Goal: Find specific page/section: Find specific page/section

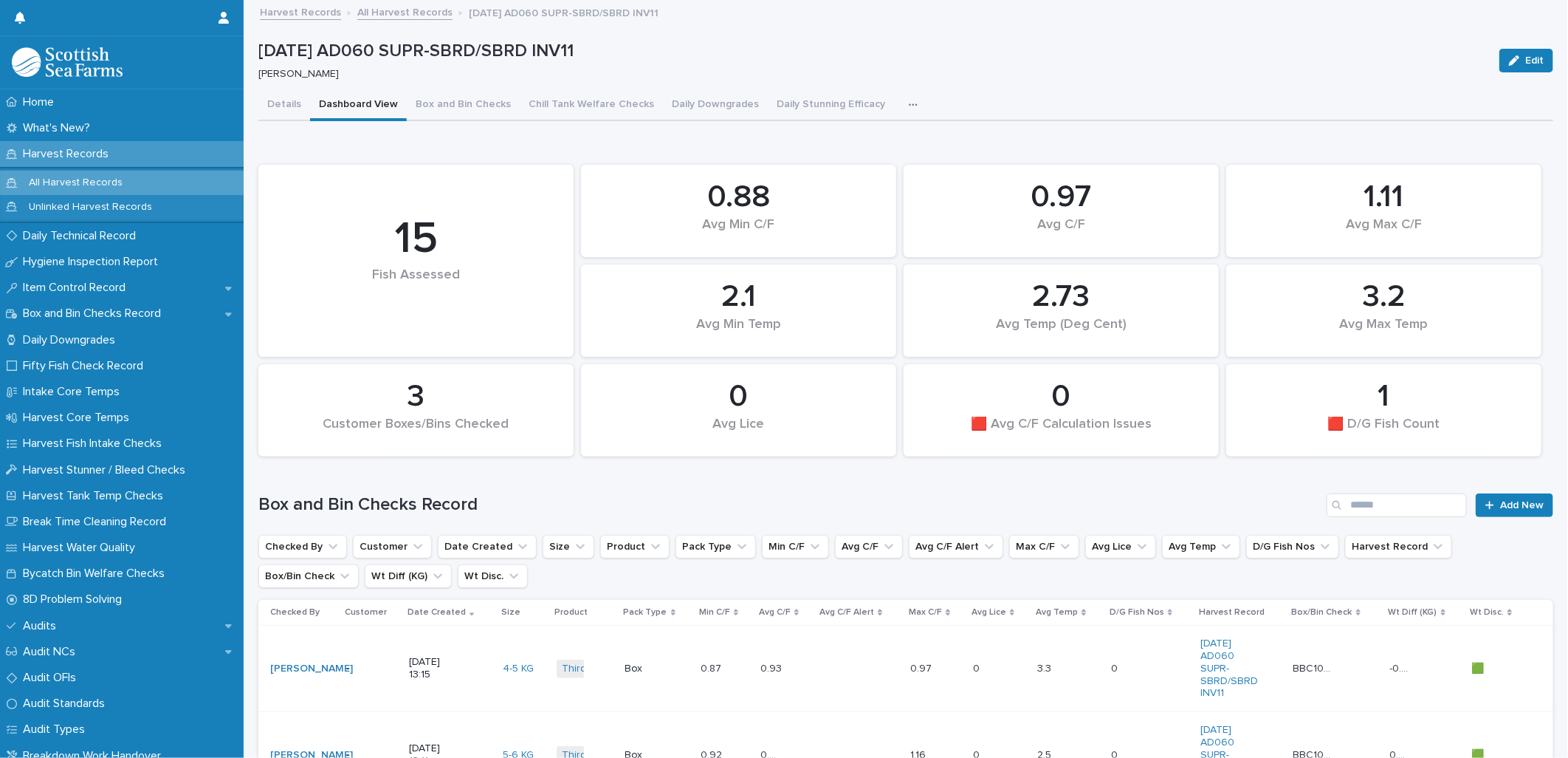
click at [160, 150] on div "Harvest Records" at bounding box center [121, 154] width 243 height 26
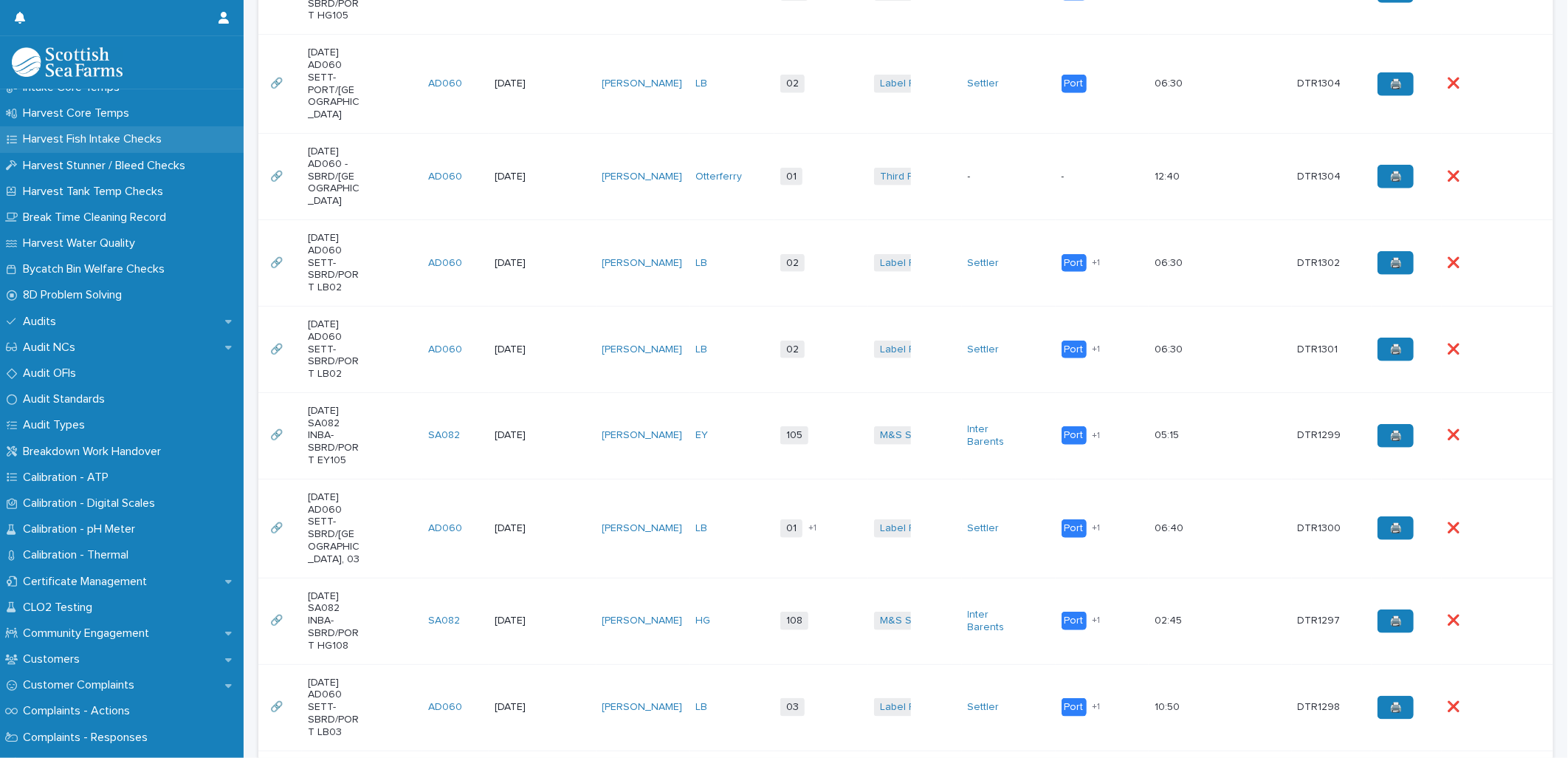
scroll to position [328, 0]
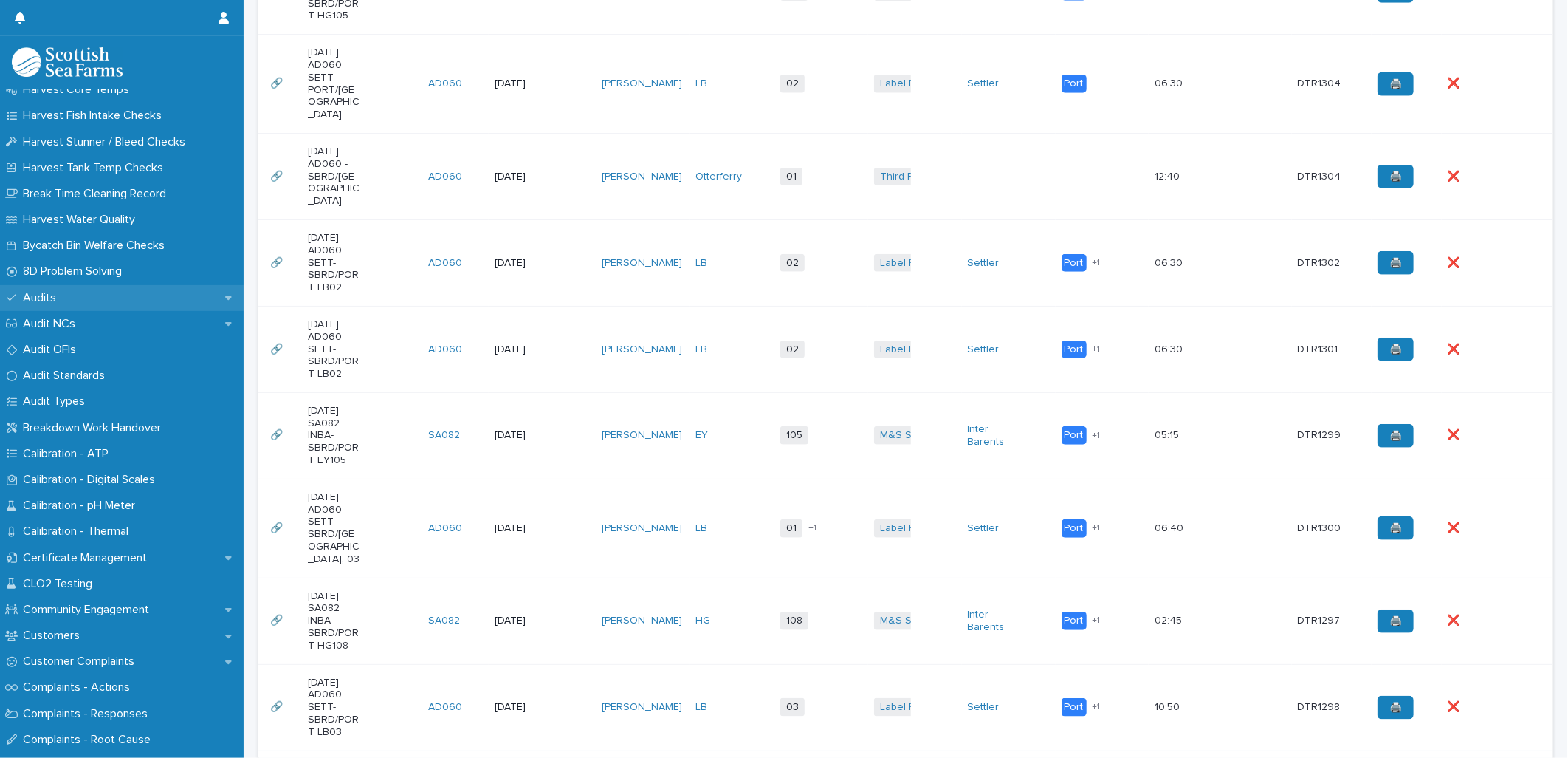
click at [62, 291] on p "Audits" at bounding box center [42, 298] width 51 height 14
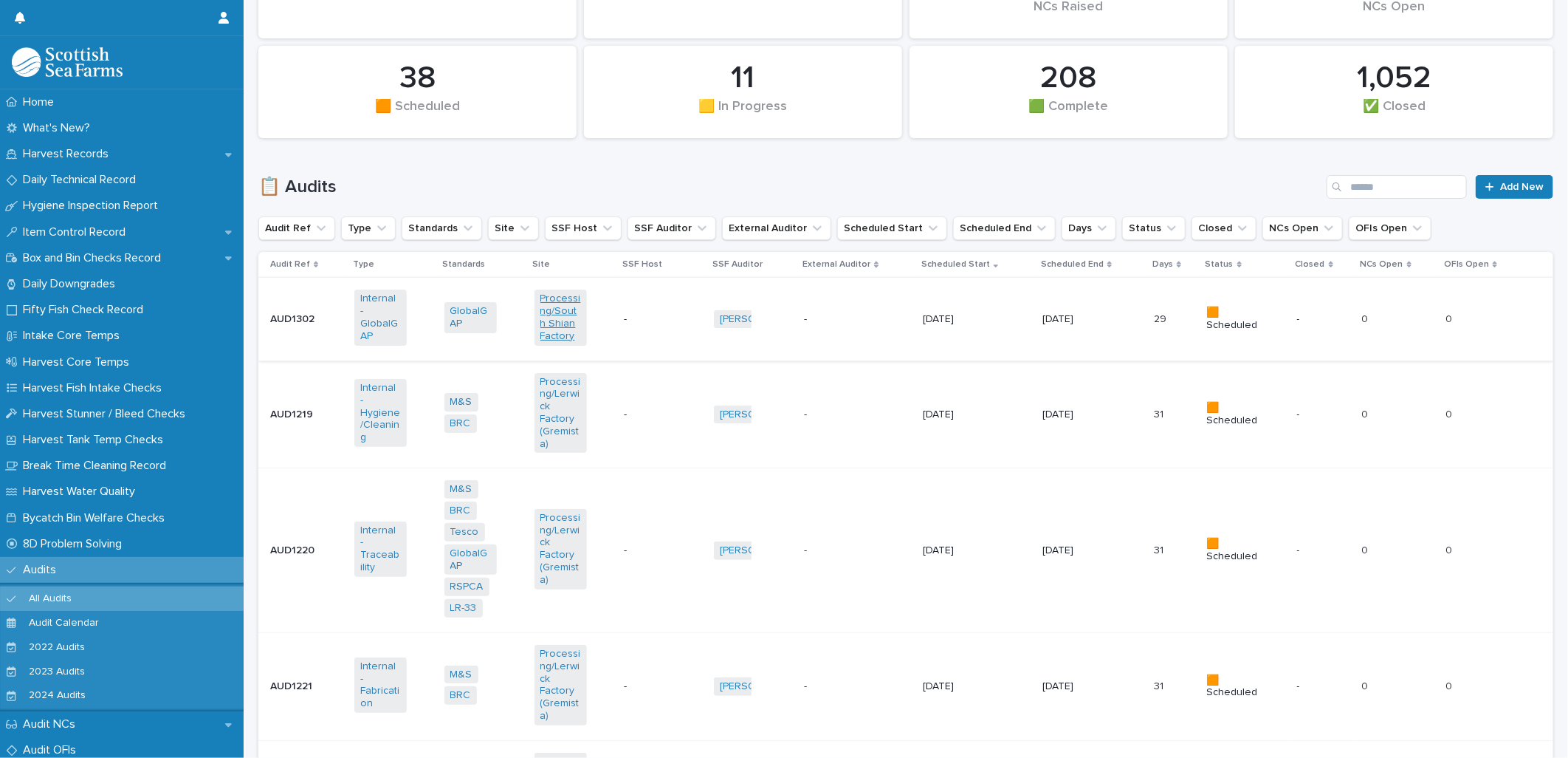
scroll to position [328, 0]
click at [586, 231] on button "SSF Host" at bounding box center [583, 227] width 77 height 23
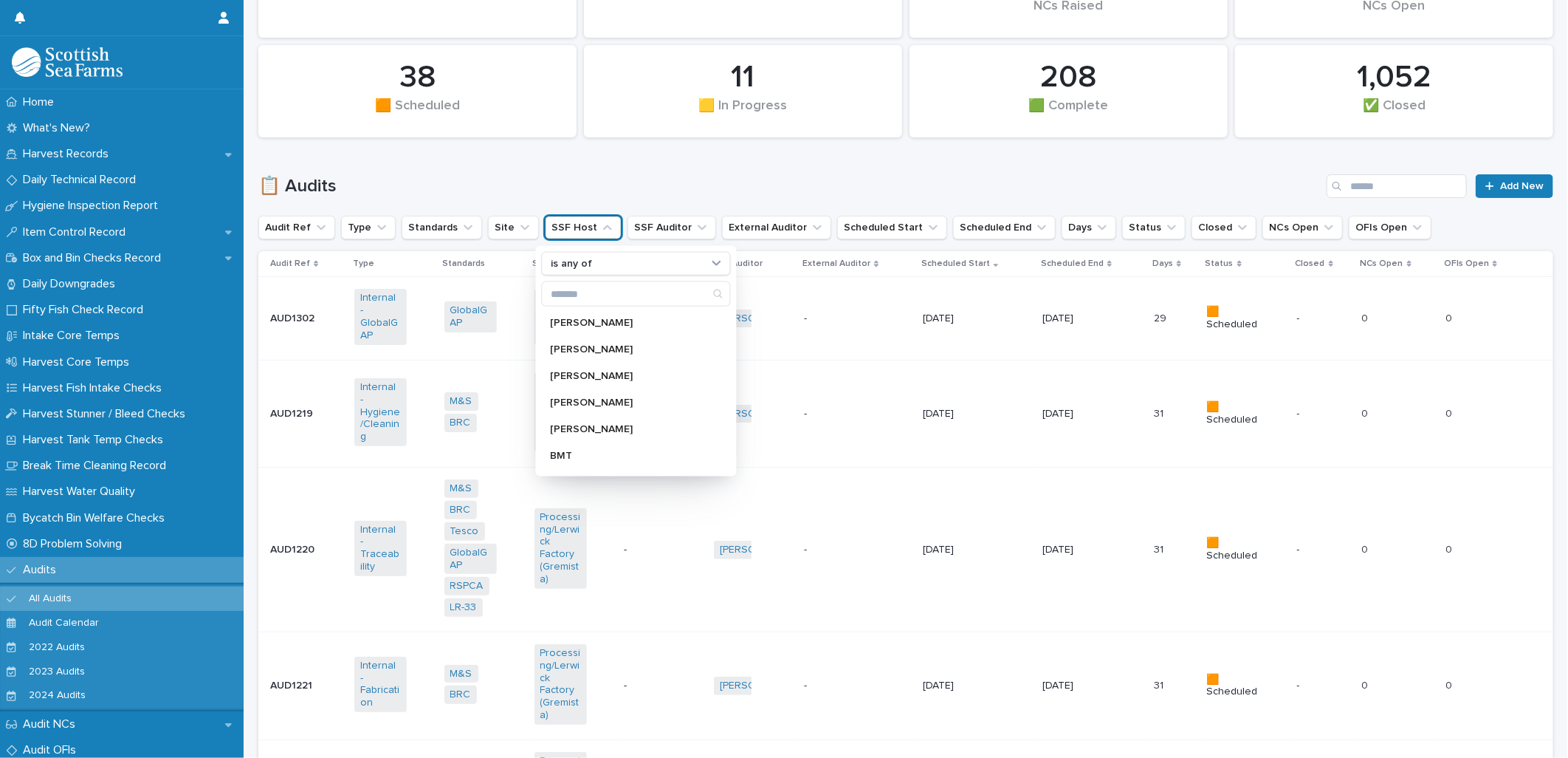
click at [586, 231] on button "SSF Host" at bounding box center [583, 227] width 77 height 23
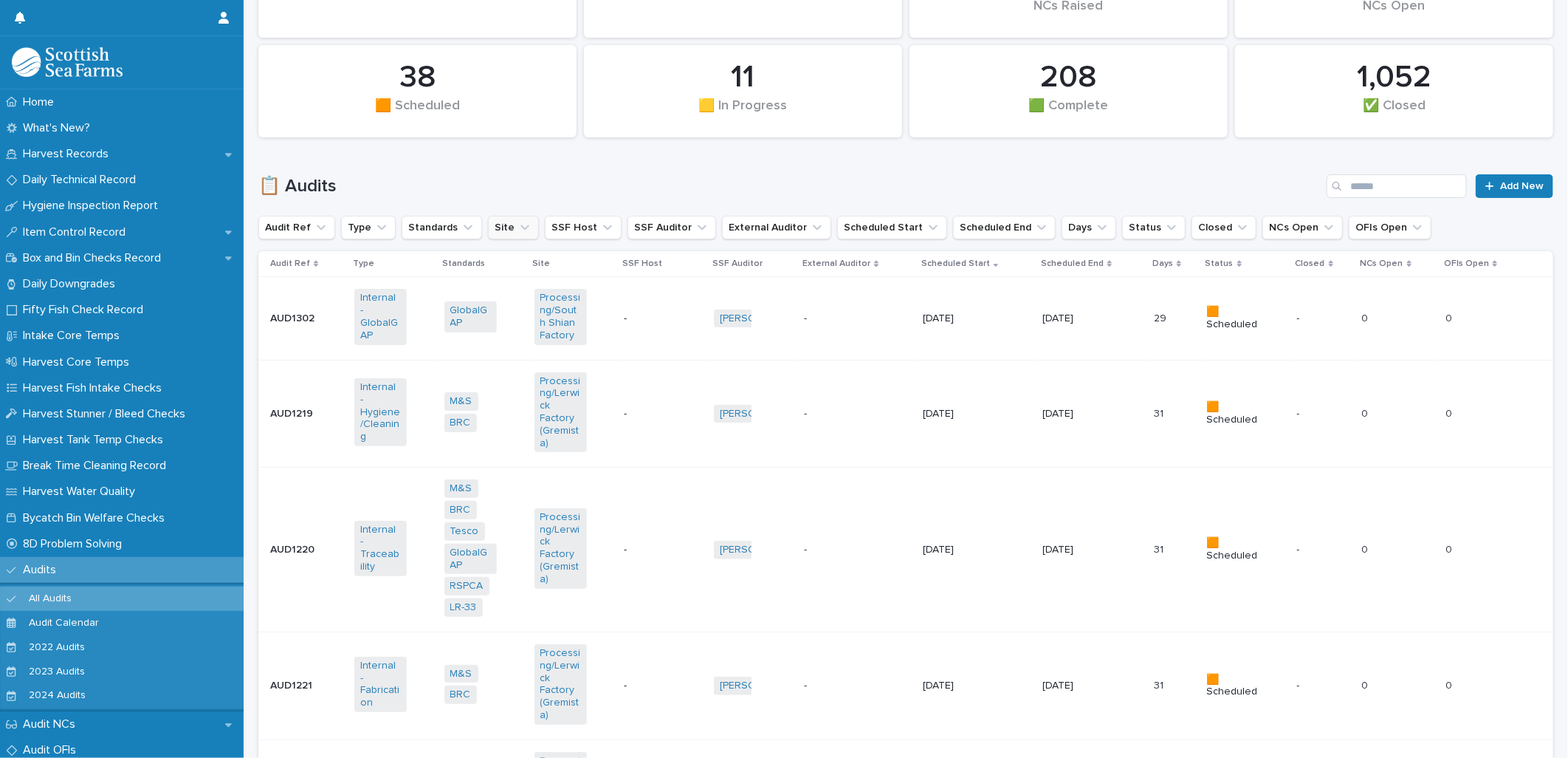
click at [518, 232] on icon "Site" at bounding box center [525, 227] width 15 height 15
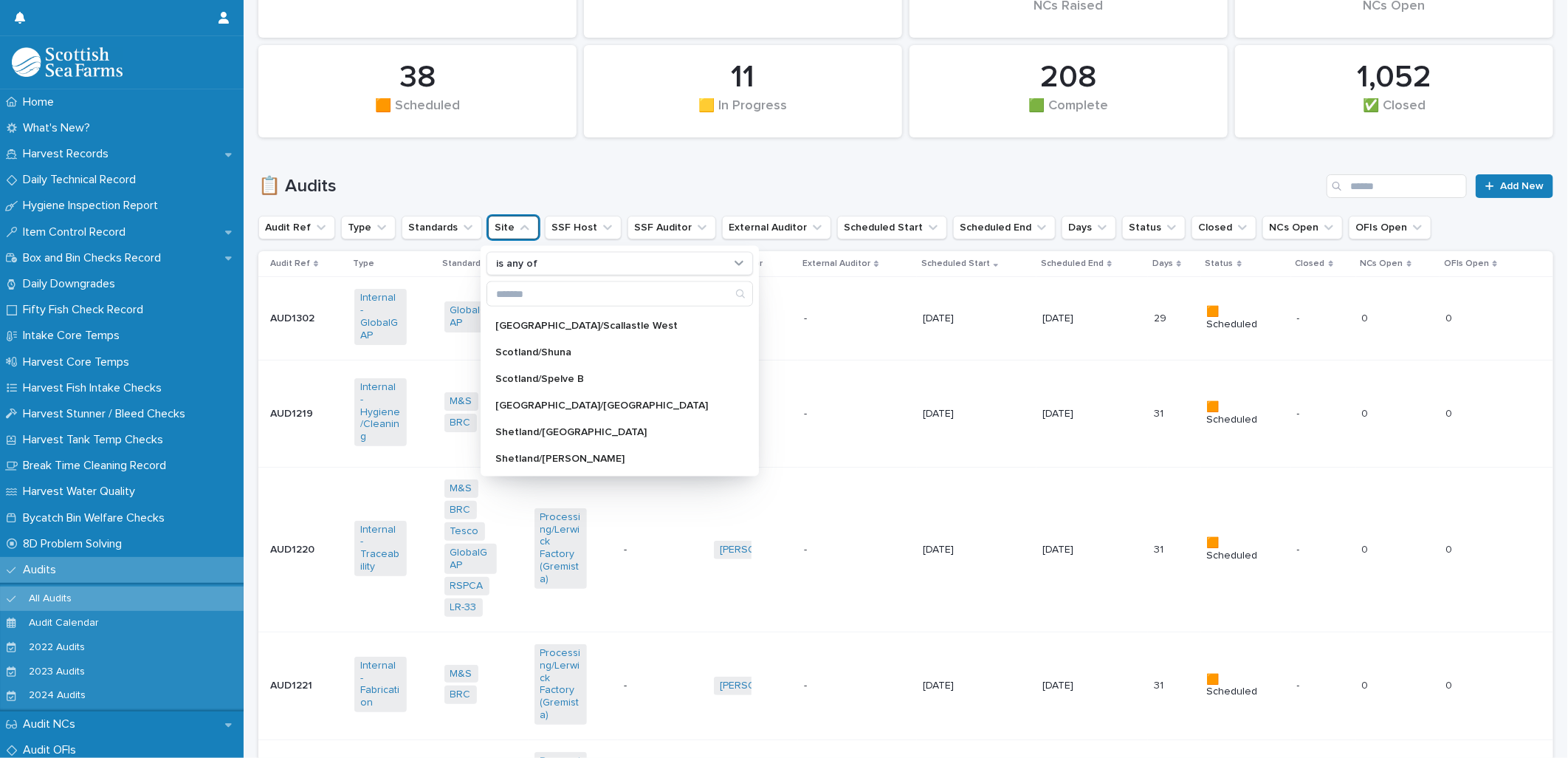
scroll to position [902, 0]
click at [497, 182] on h1 "📋 Audits" at bounding box center [789, 186] width 1063 height 21
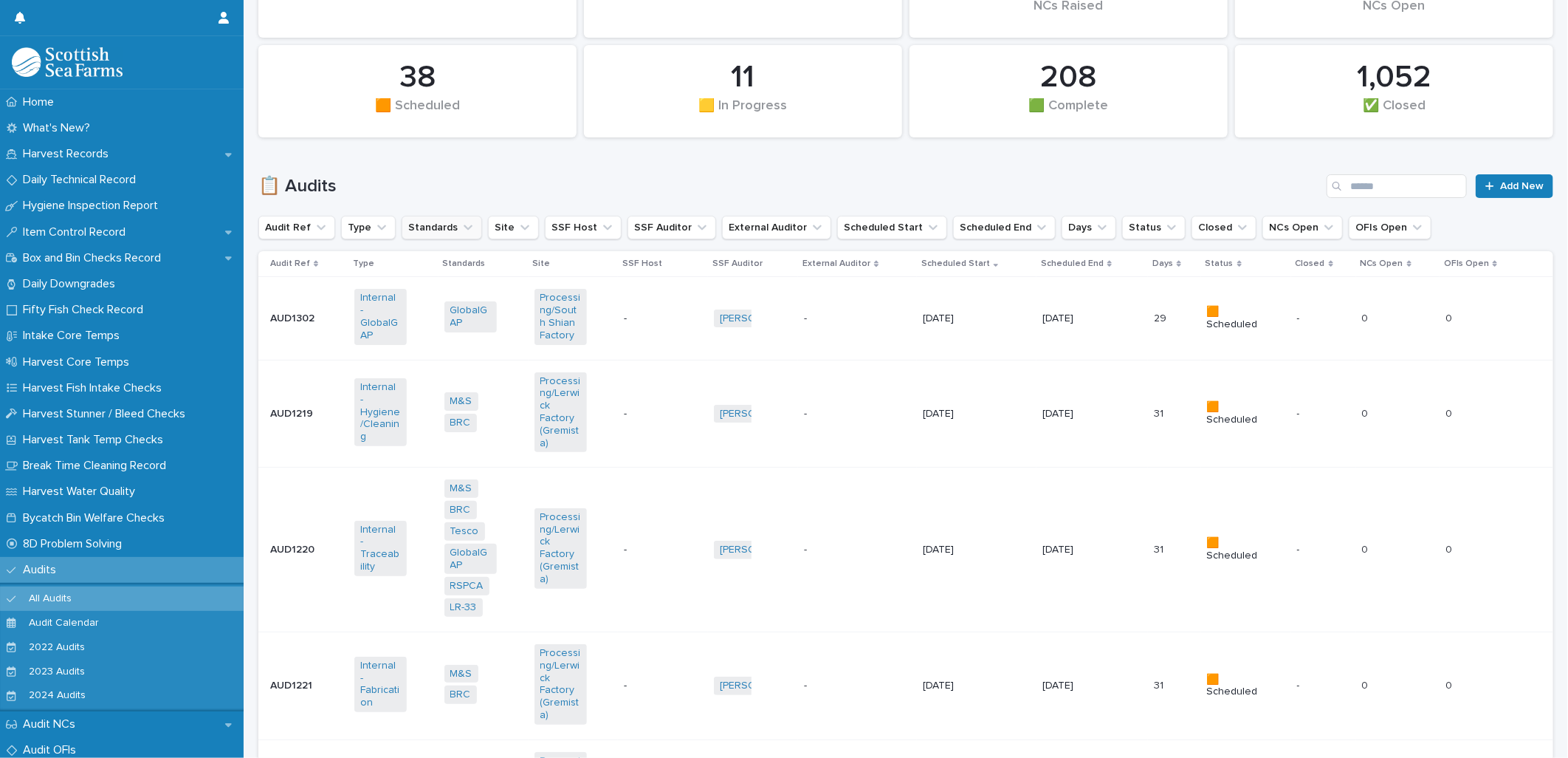
click at [449, 227] on button "Standards" at bounding box center [442, 227] width 80 height 23
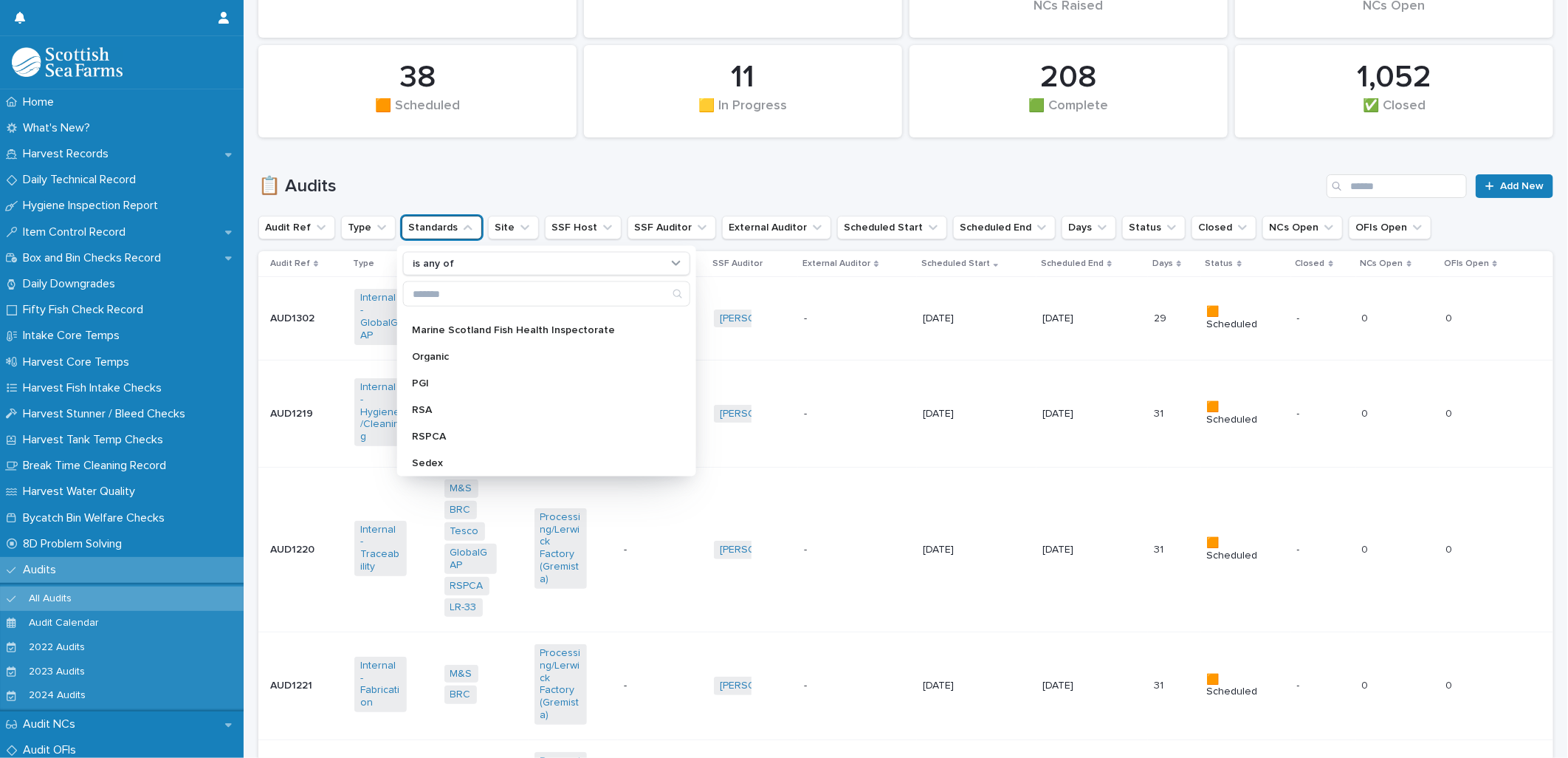
scroll to position [410, 0]
click at [454, 384] on div "Sedex" at bounding box center [546, 391] width 287 height 23
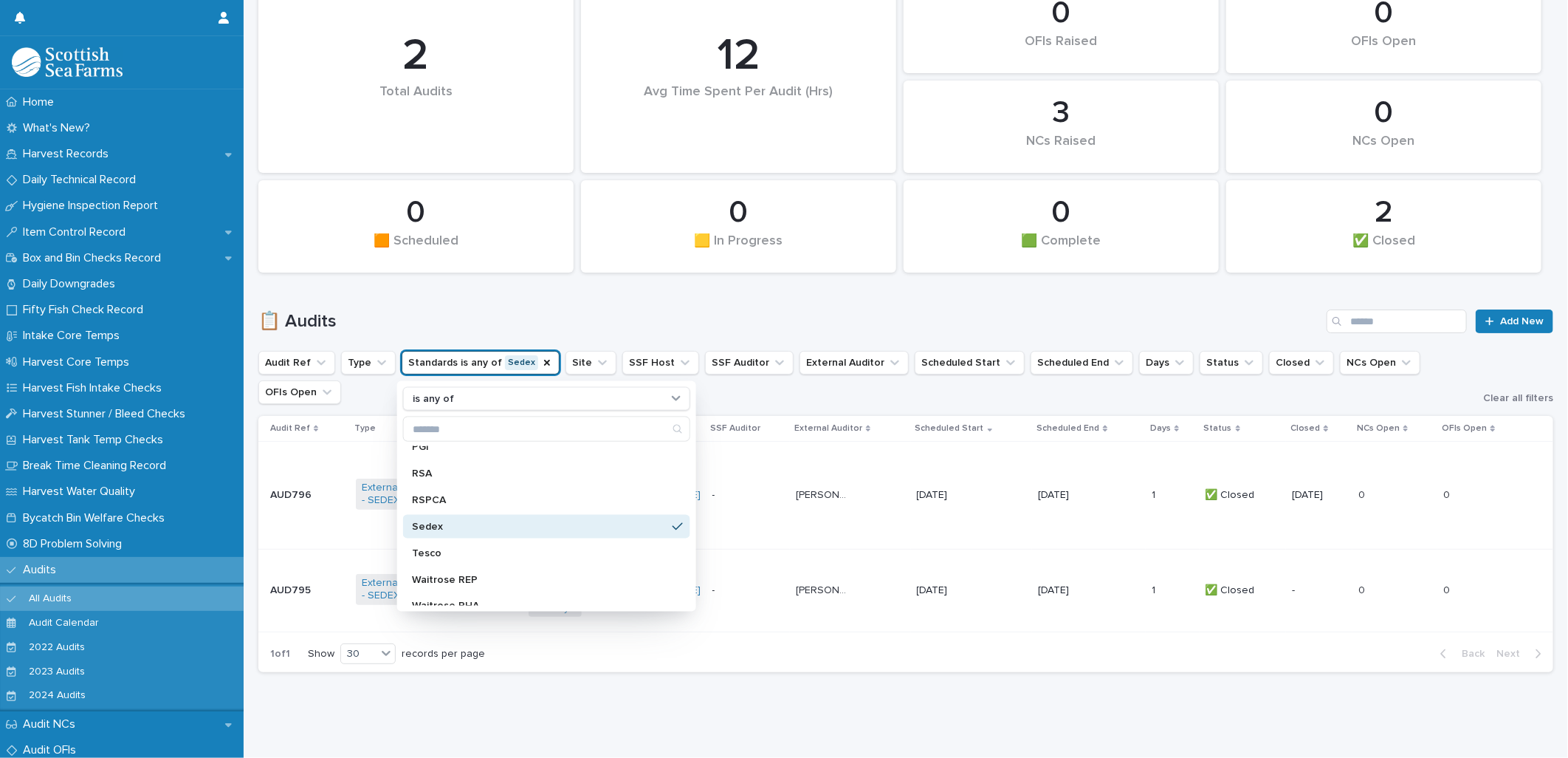
scroll to position [175, 0]
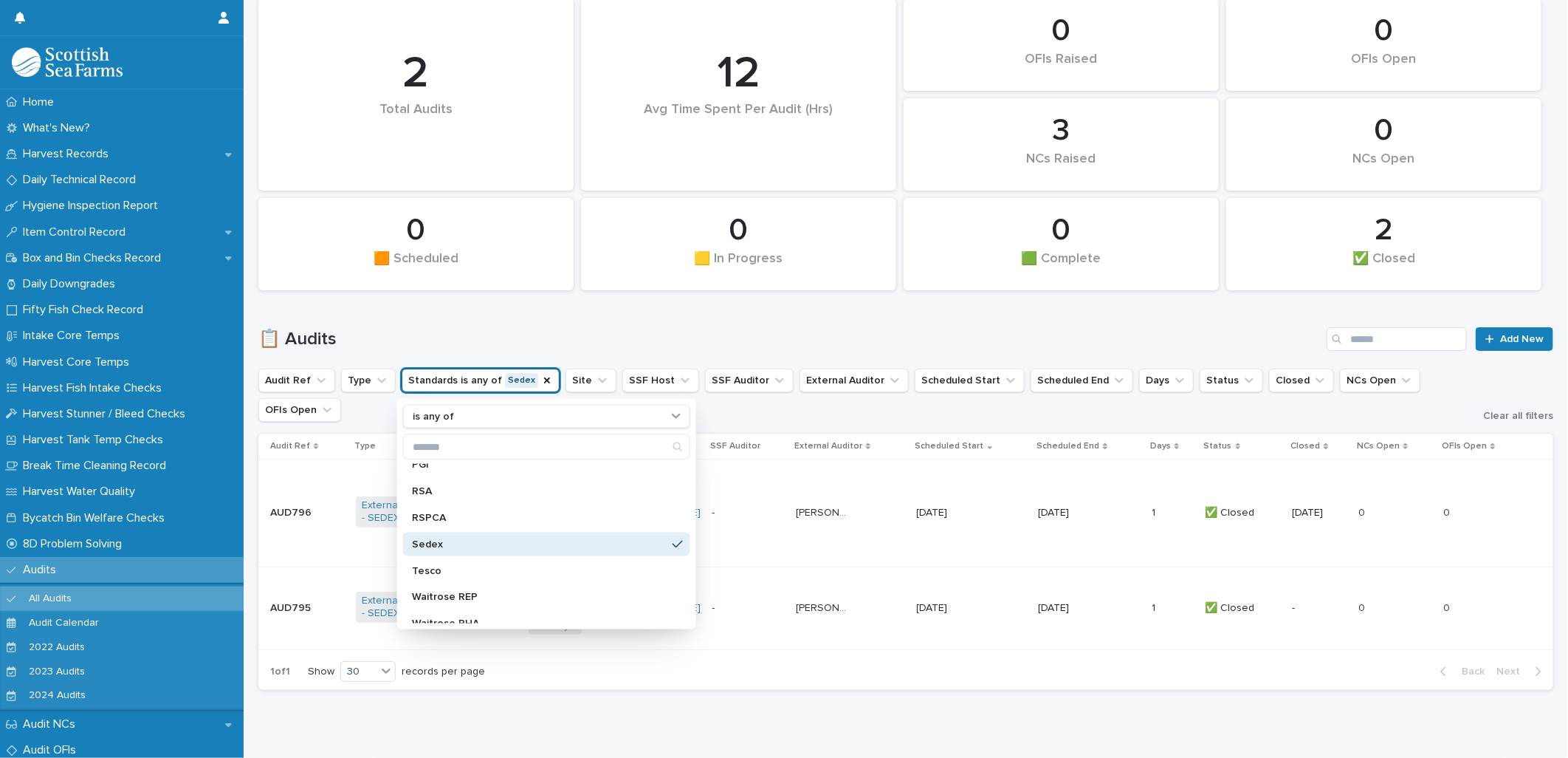
click at [625, 325] on div "📋 Audits Add New" at bounding box center [905, 333] width 1295 height 71
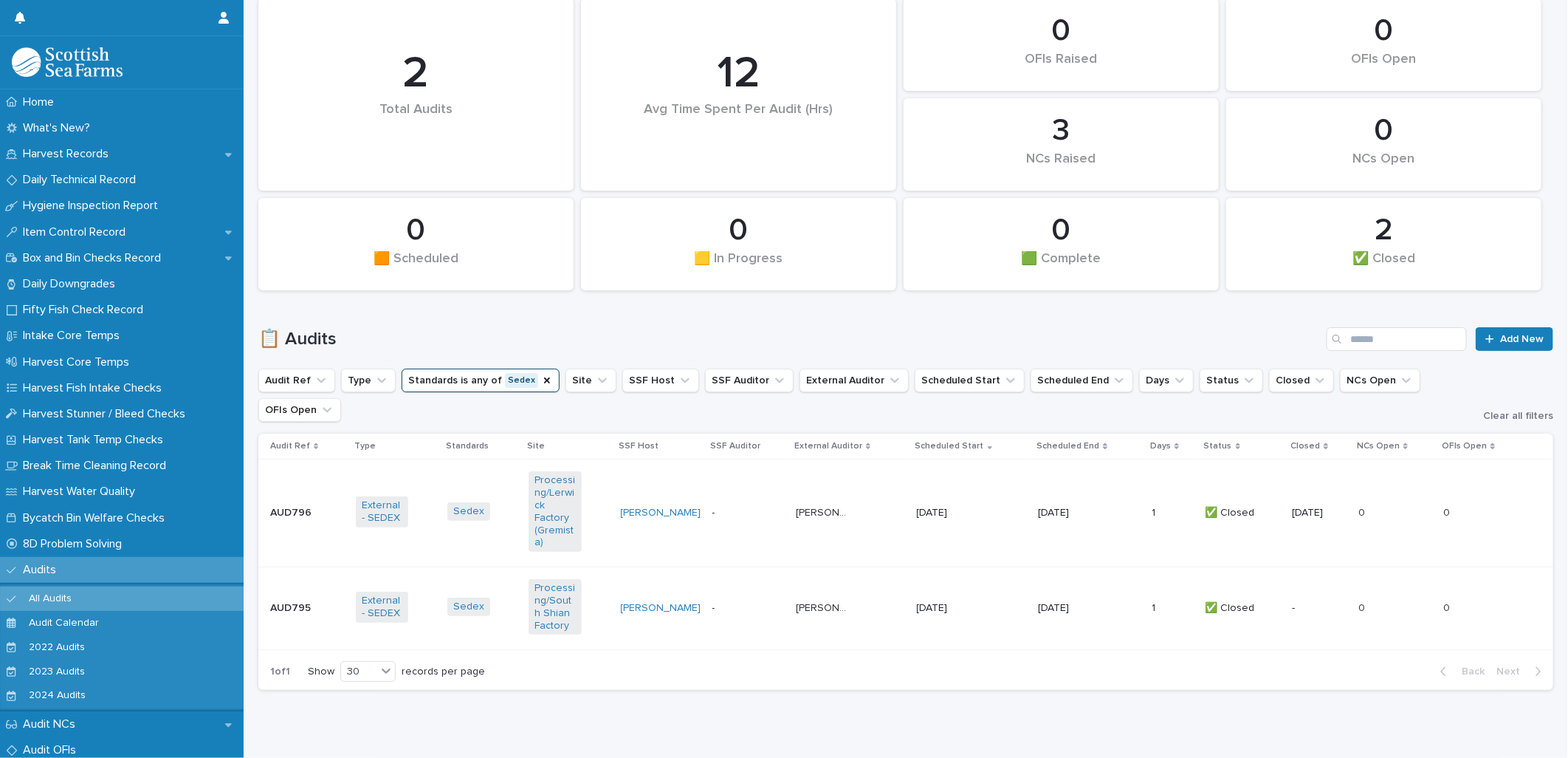
click at [739, 495] on td "-" at bounding box center [749, 513] width 84 height 108
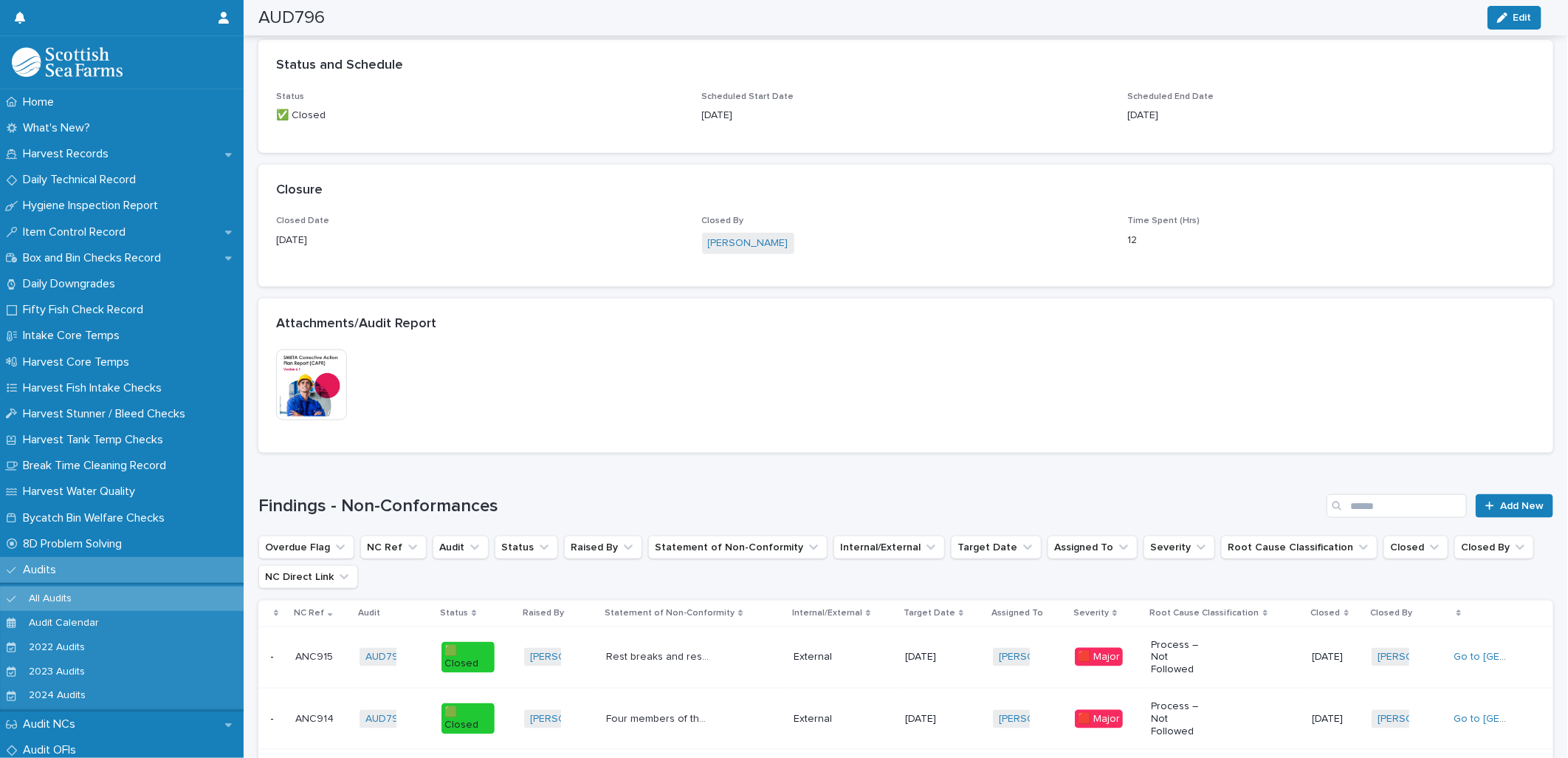
scroll to position [1230, 0]
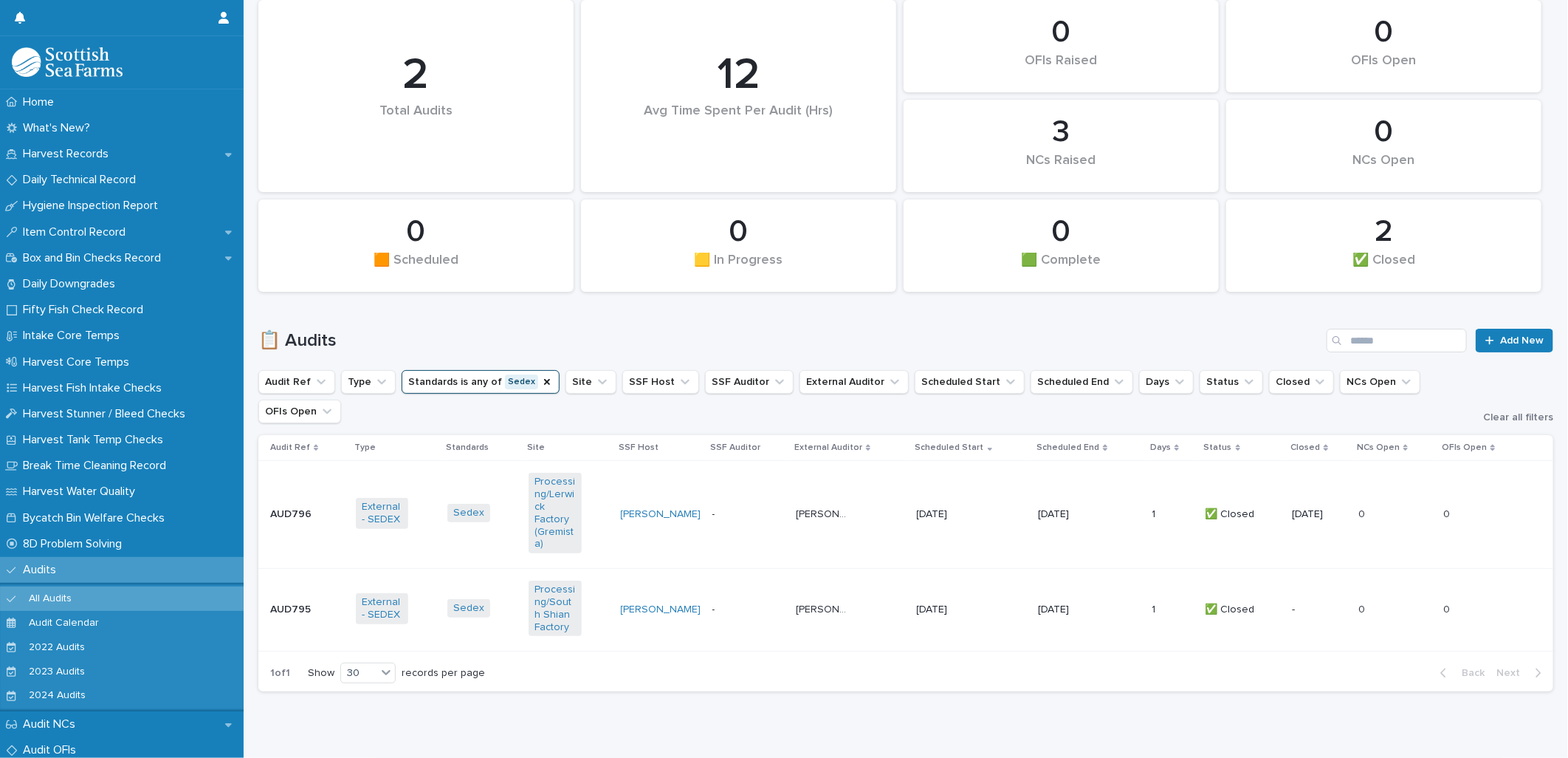
scroll to position [175, 0]
click at [729, 567] on td "-" at bounding box center [749, 608] width 84 height 83
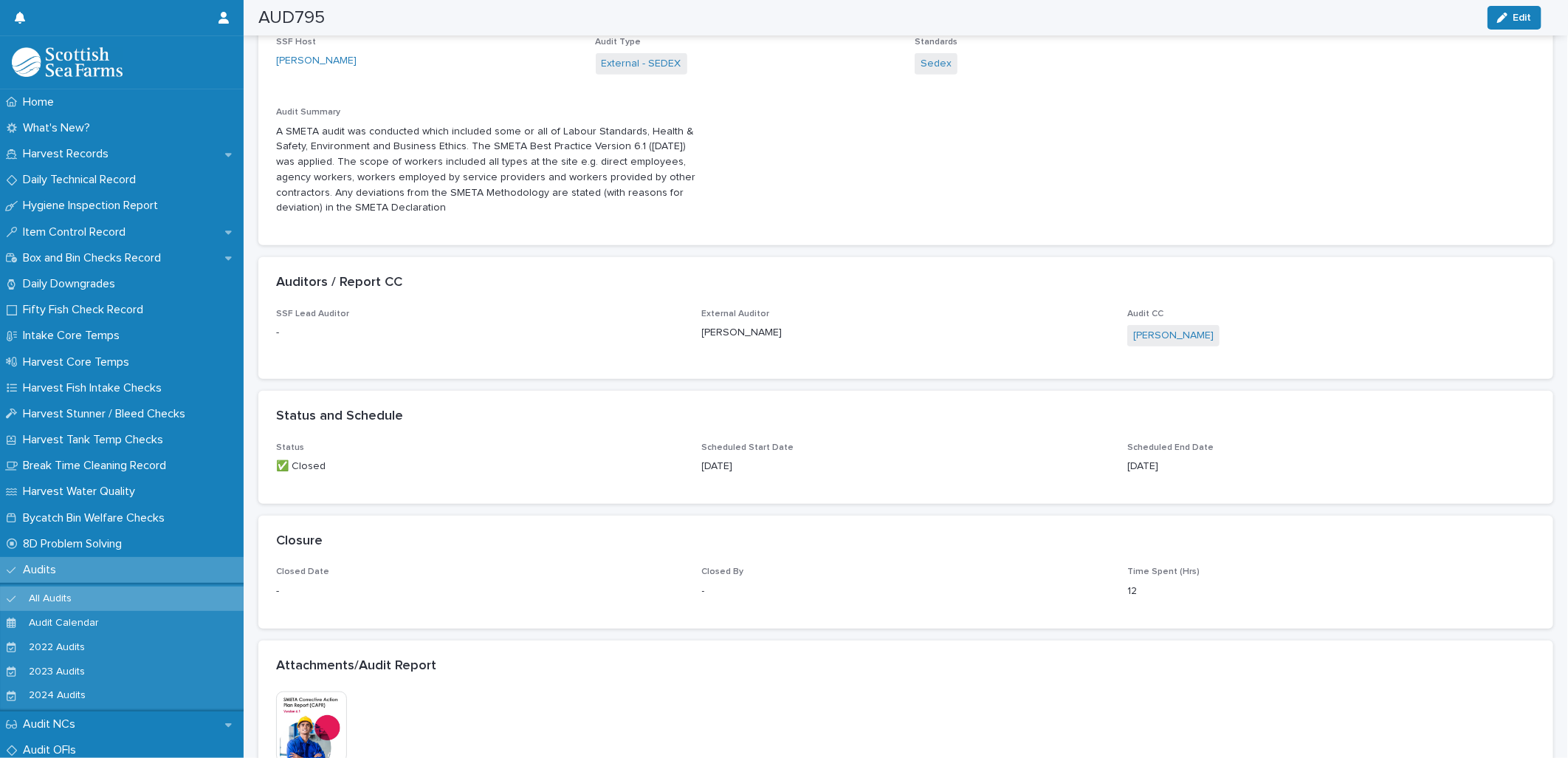
scroll to position [546, 0]
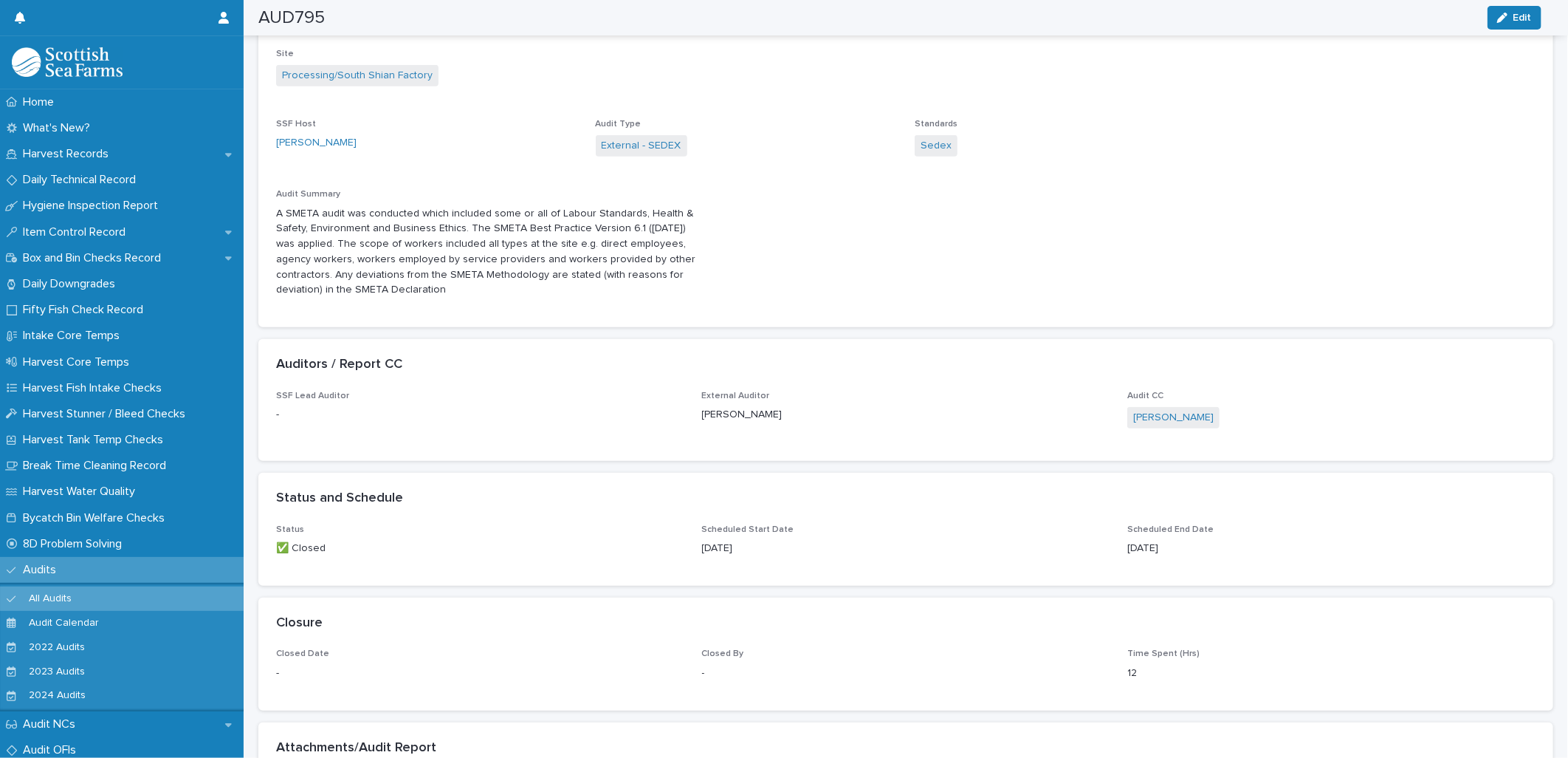
click at [447, 309] on div "Site Processing/South Shian Factory SSF Host [PERSON_NAME] Audit Type External …" at bounding box center [905, 188] width 1295 height 279
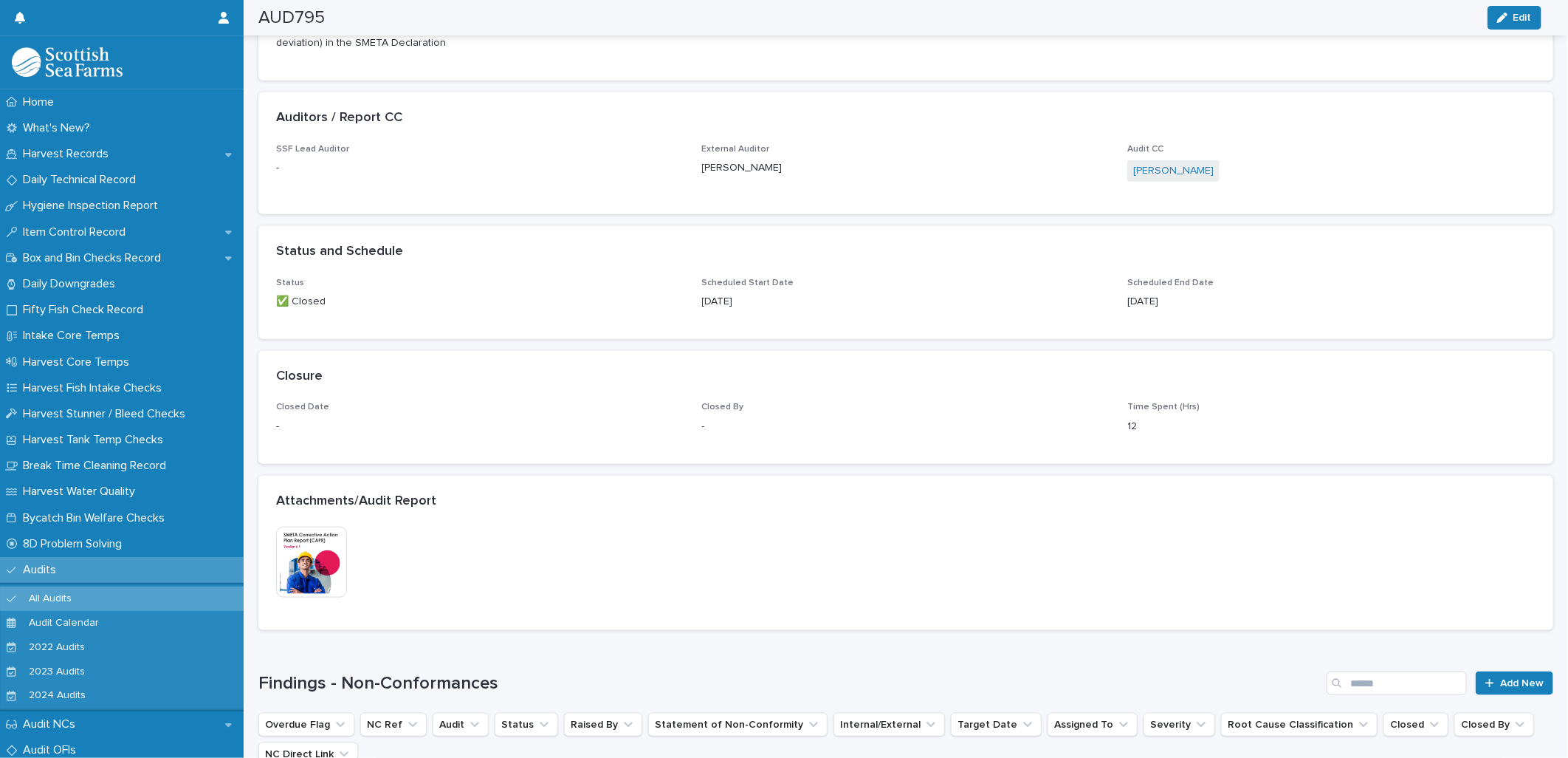
scroll to position [902, 0]
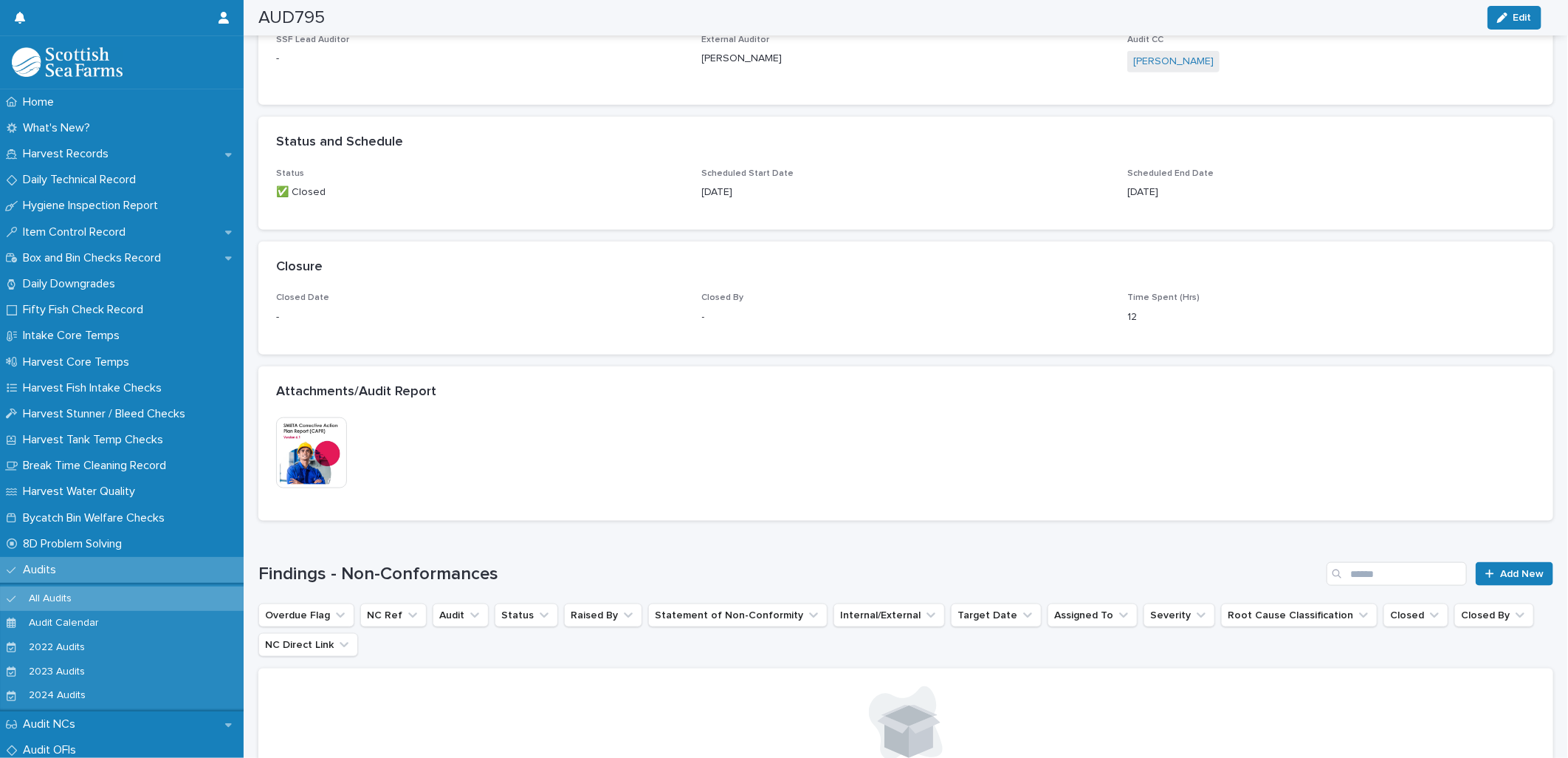
click at [308, 464] on img at bounding box center [311, 453] width 71 height 71
